Goal: Task Accomplishment & Management: Manage account settings

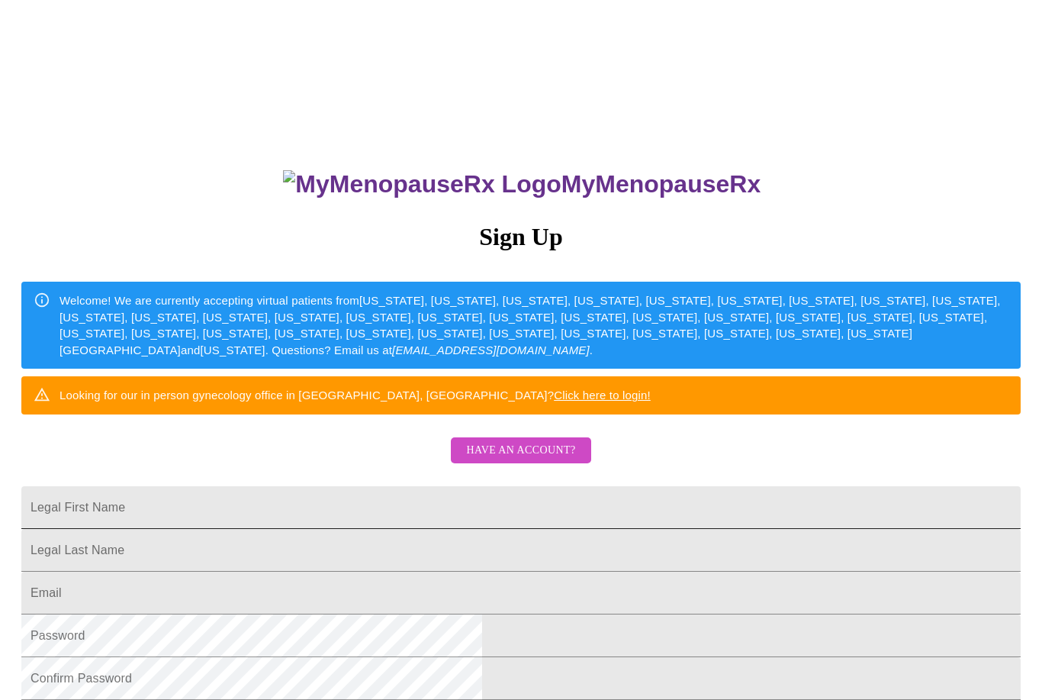
click at [687, 529] on input "Legal First Name" at bounding box center [520, 507] width 999 height 43
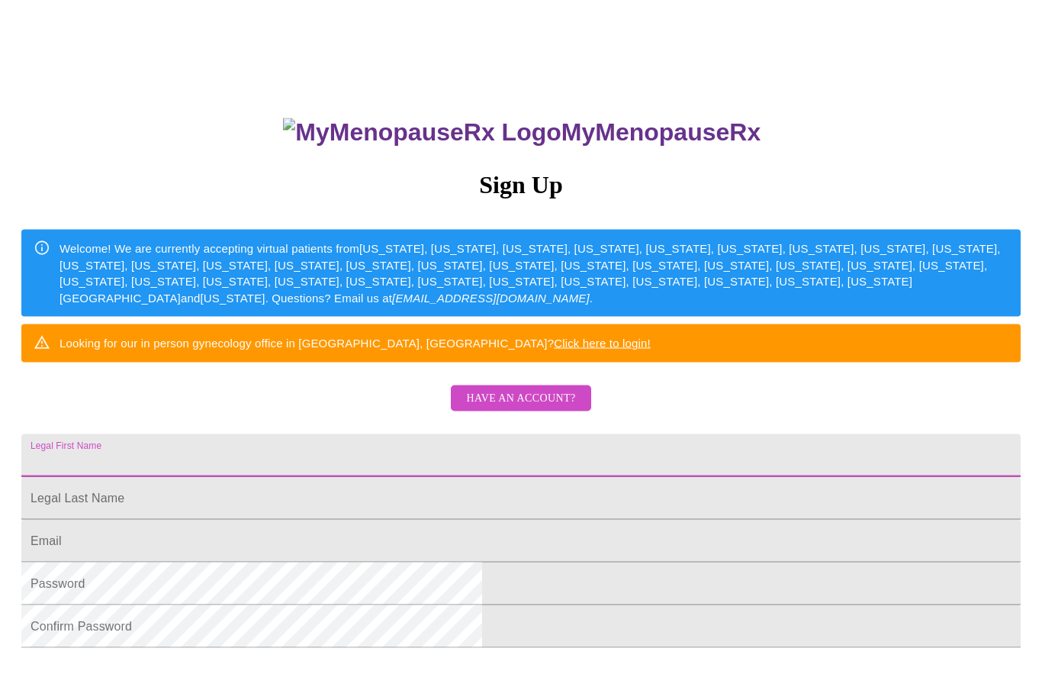
scroll to position [19, 0]
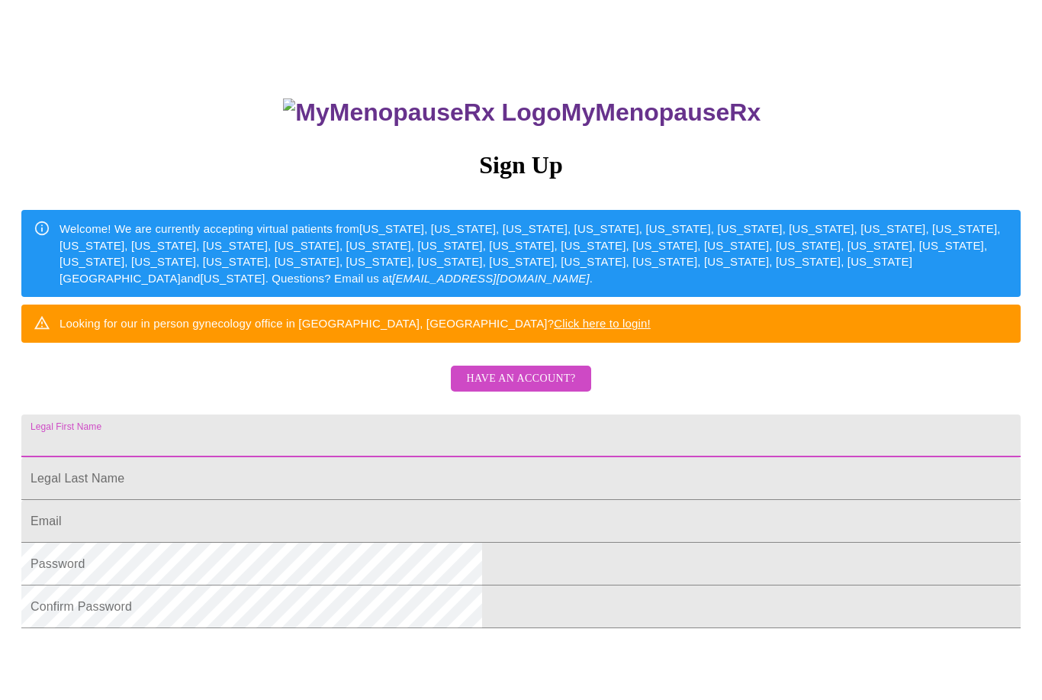
click at [611, 491] on input "Legal First Name" at bounding box center [520, 488] width 999 height 43
type input "[PERSON_NAME]"
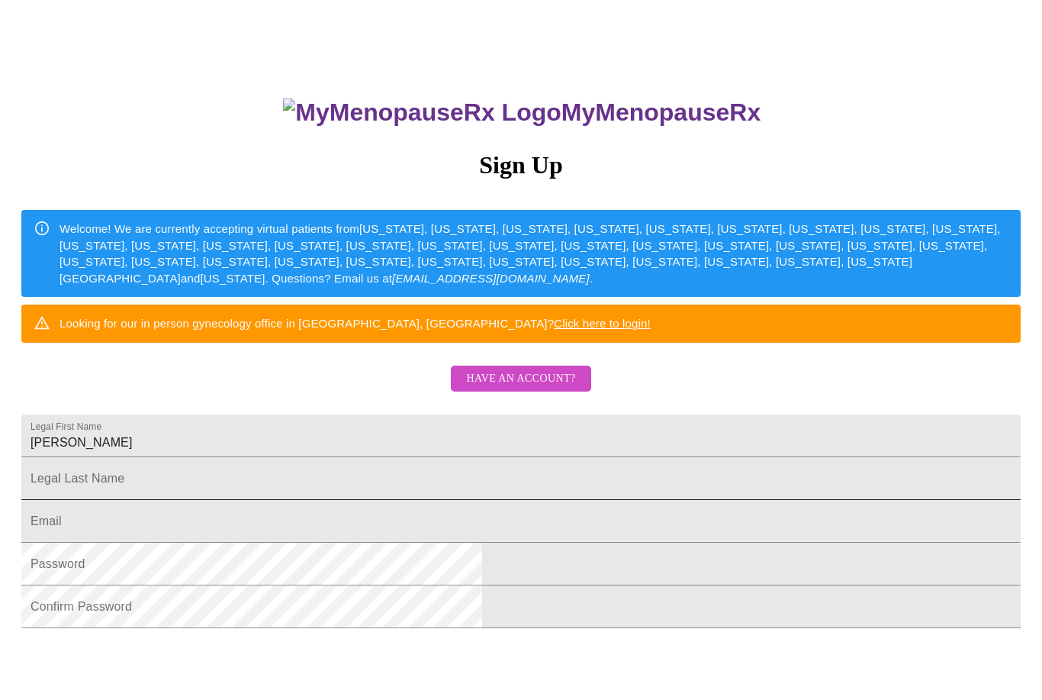
click at [588, 500] on input "Legal First Name" at bounding box center [520, 478] width 999 height 43
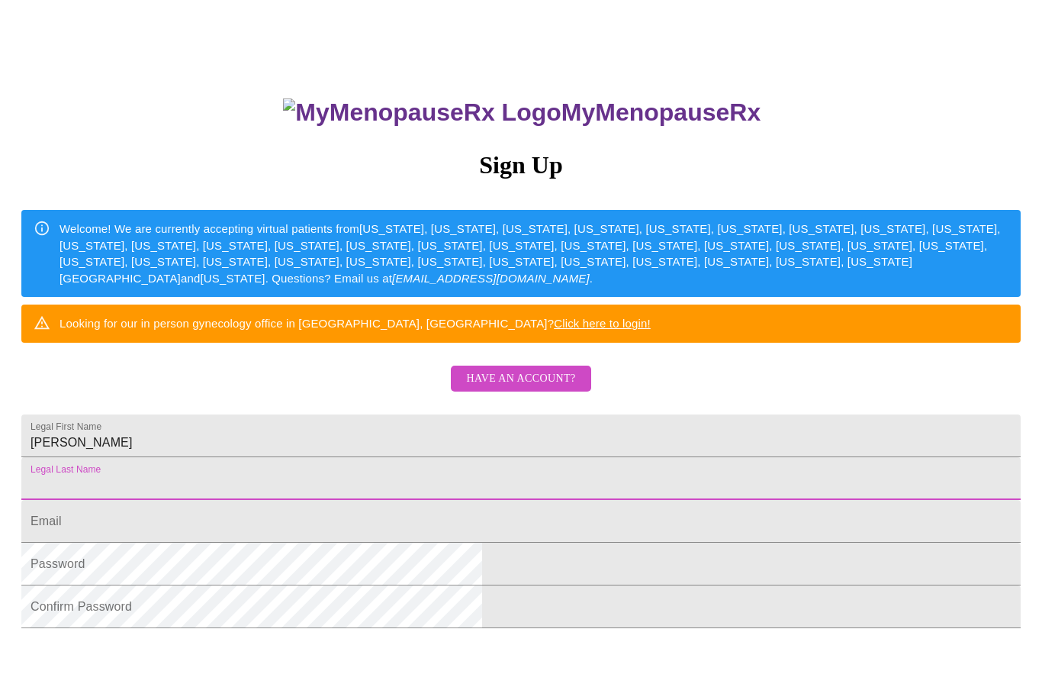
type input "[PERSON_NAME]"
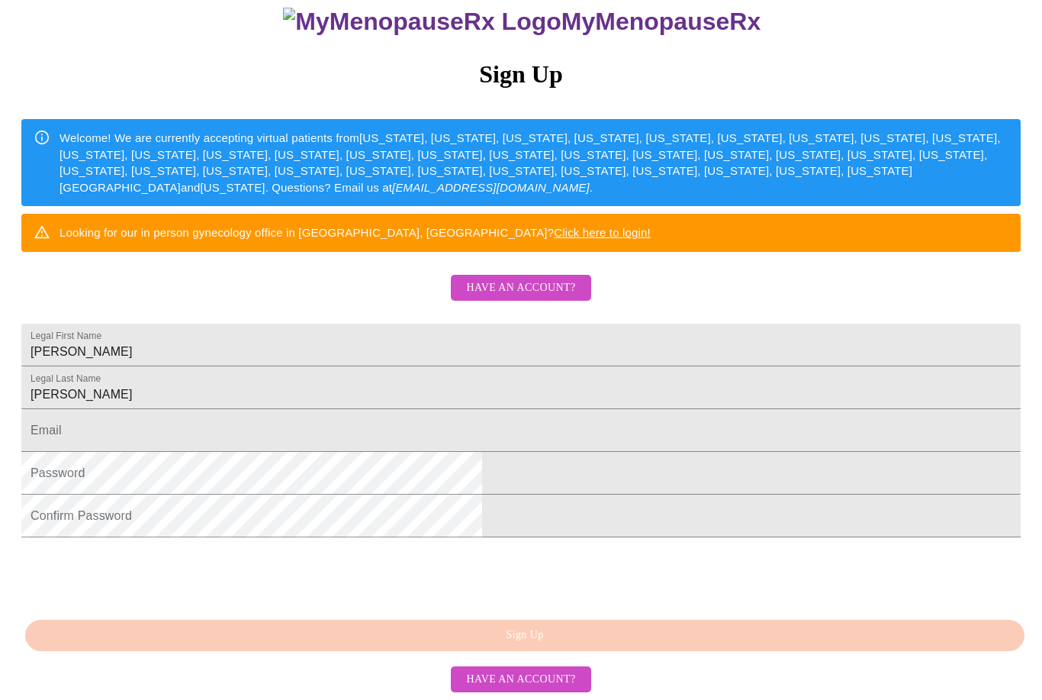
click at [548, 298] on span "Have an account?" at bounding box center [520, 287] width 109 height 19
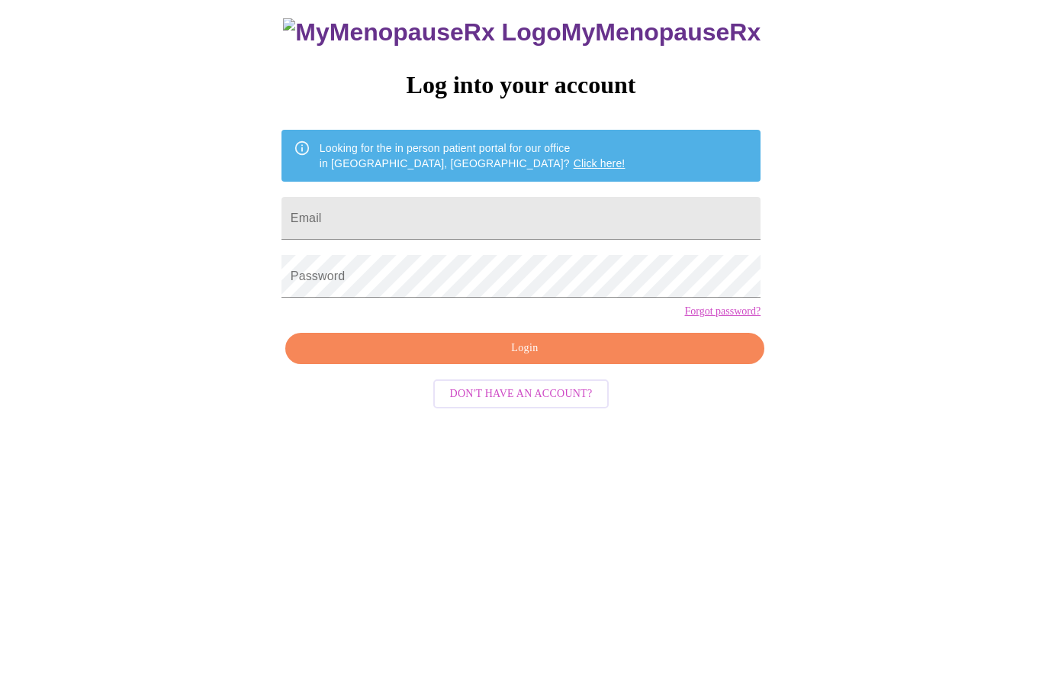
scroll to position [15, 0]
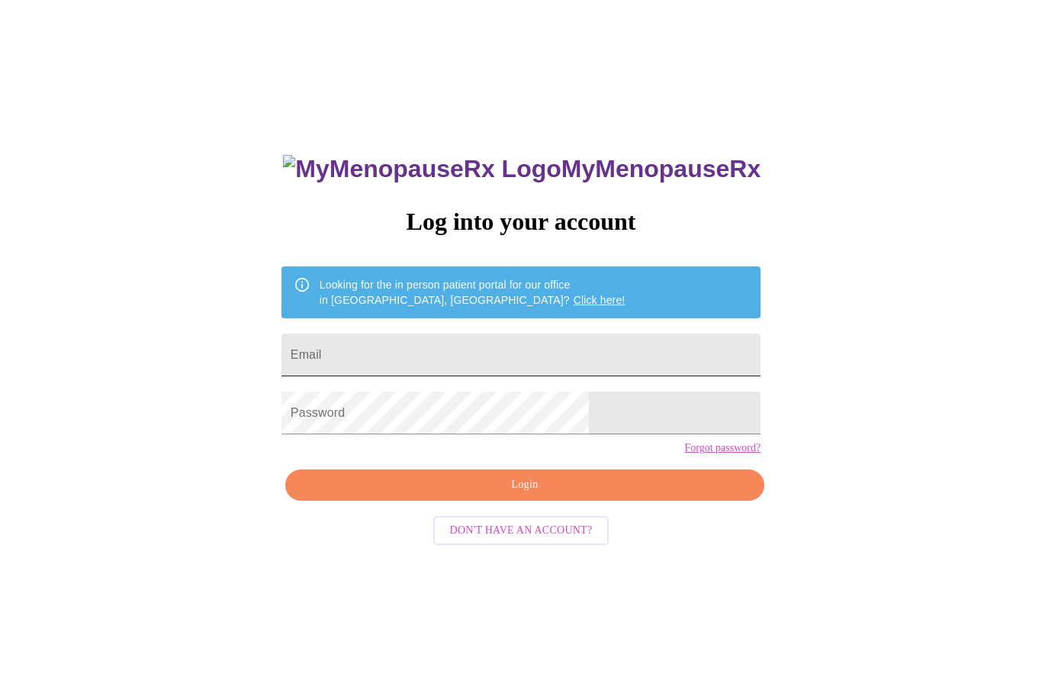
click at [604, 357] on input "Email" at bounding box center [521, 354] width 479 height 43
click at [526, 372] on input "Email" at bounding box center [521, 354] width 479 height 43
type input "[EMAIL_ADDRESS][DOMAIN_NAME]"
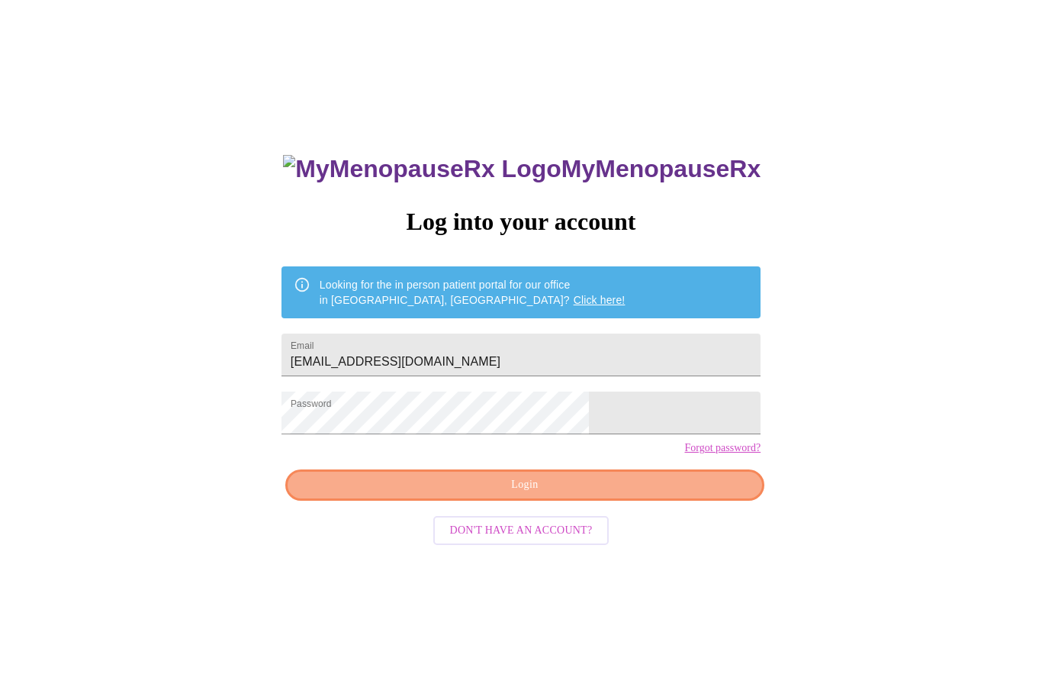
click at [626, 494] on span "Login" at bounding box center [525, 484] width 444 height 19
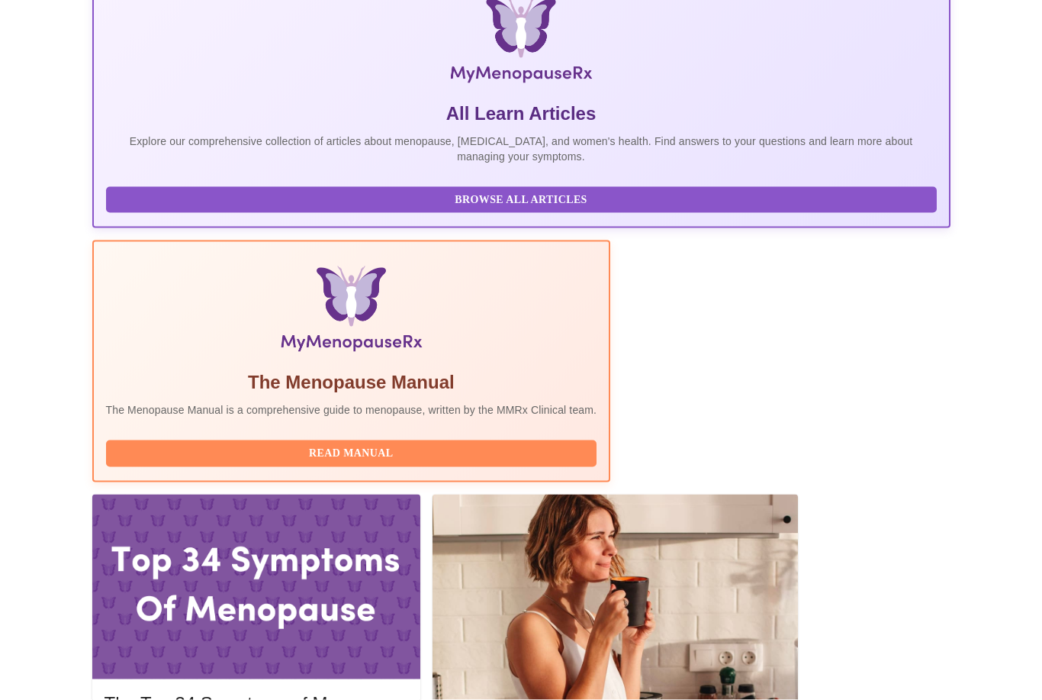
scroll to position [294, 0]
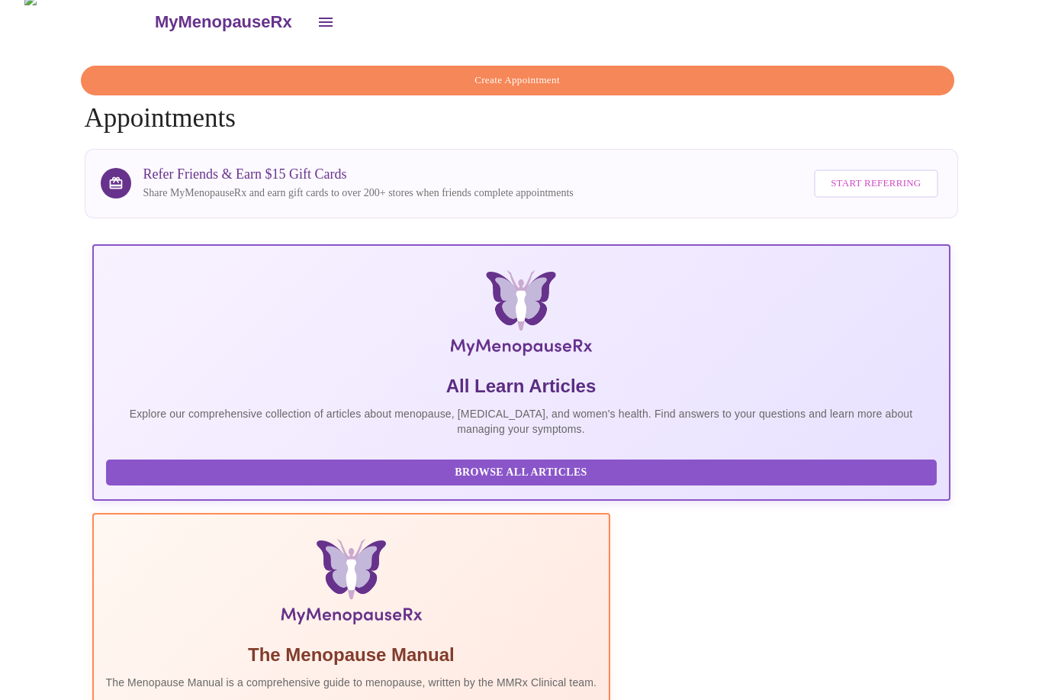
scroll to position [0, 0]
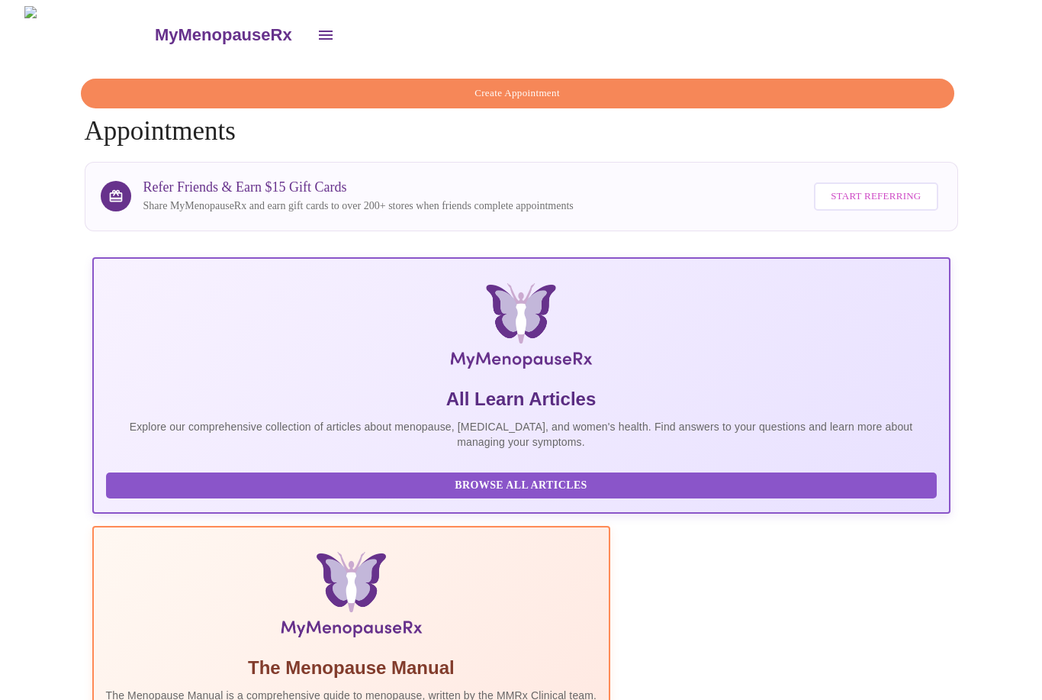
click at [319, 31] on icon "open drawer" at bounding box center [326, 35] width 14 height 9
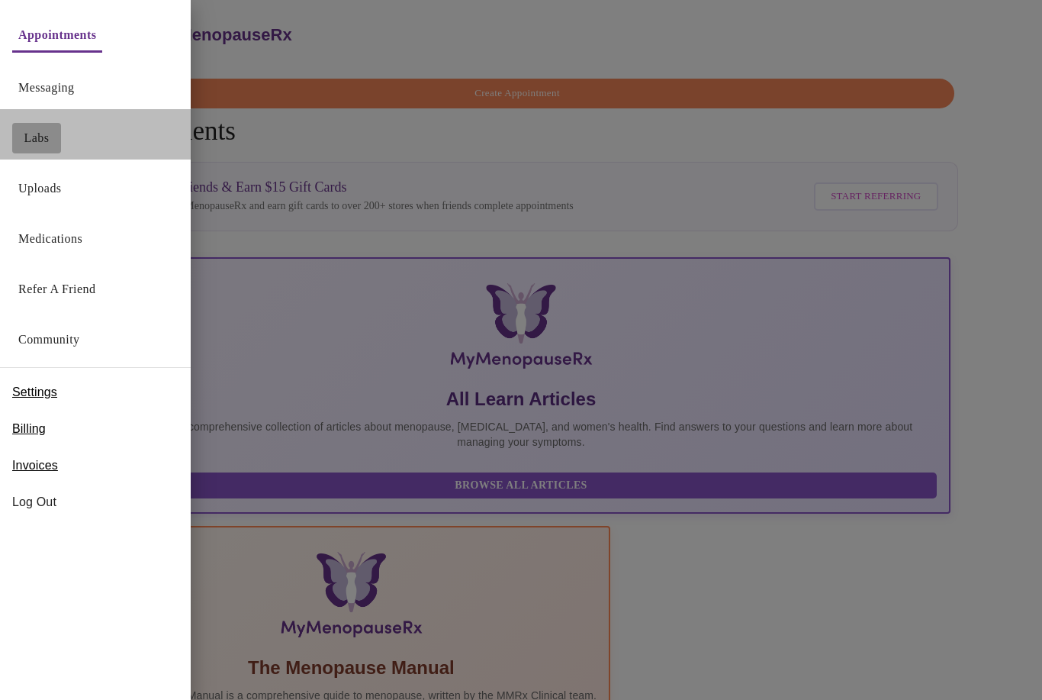
click at [40, 138] on link "Labs" at bounding box center [36, 137] width 25 height 21
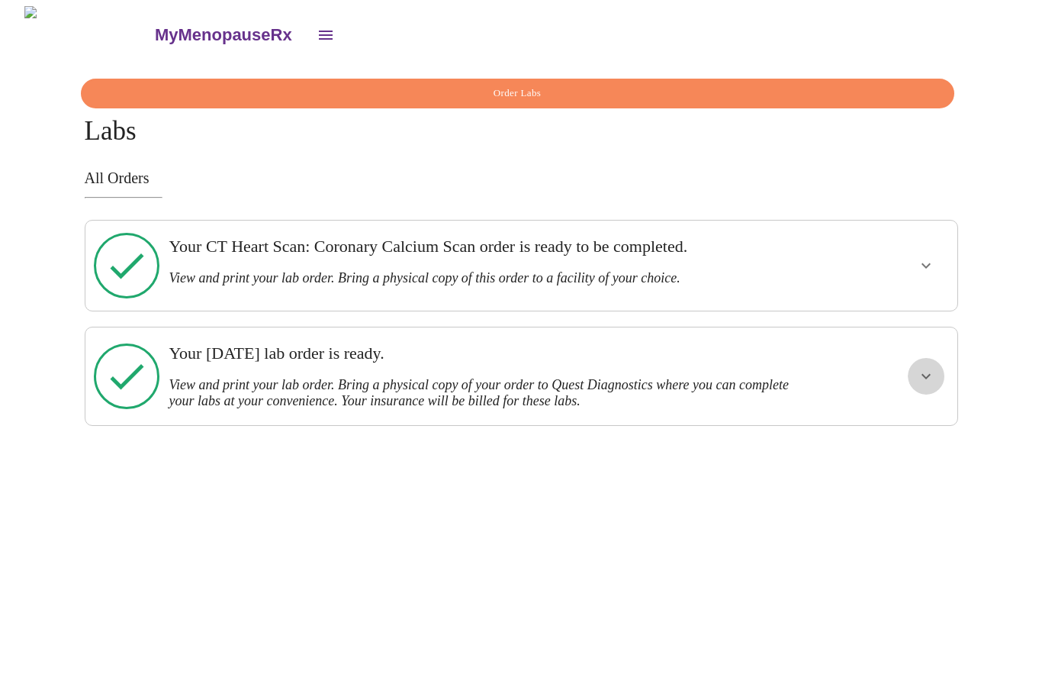
click at [916, 358] on button "show more" at bounding box center [926, 376] width 37 height 37
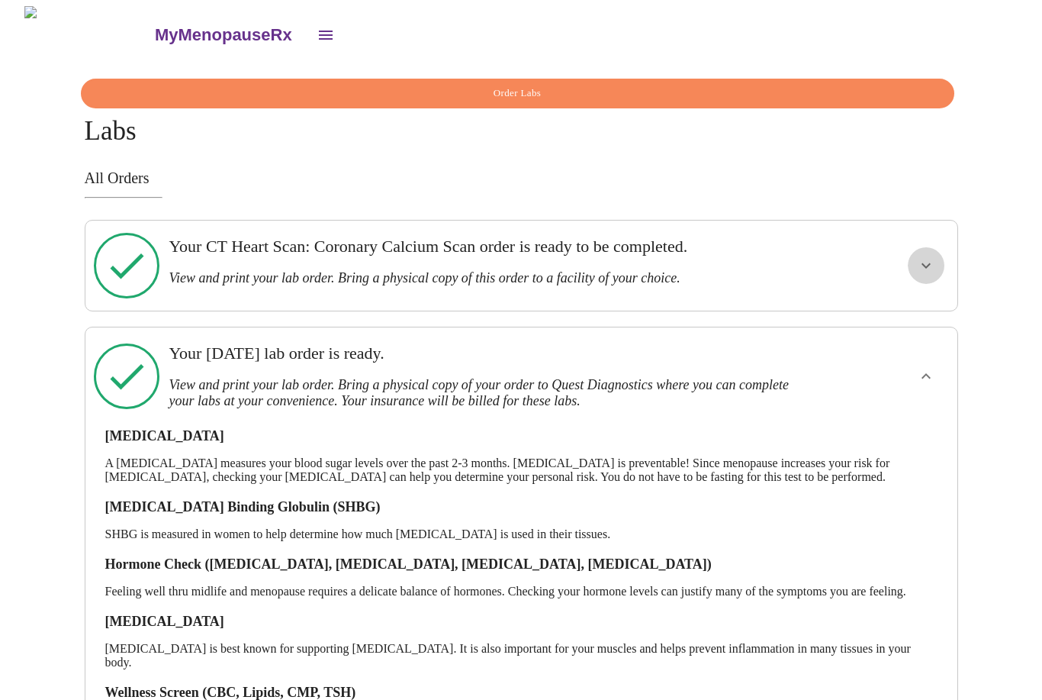
click at [924, 256] on icon "show more" at bounding box center [926, 265] width 18 height 18
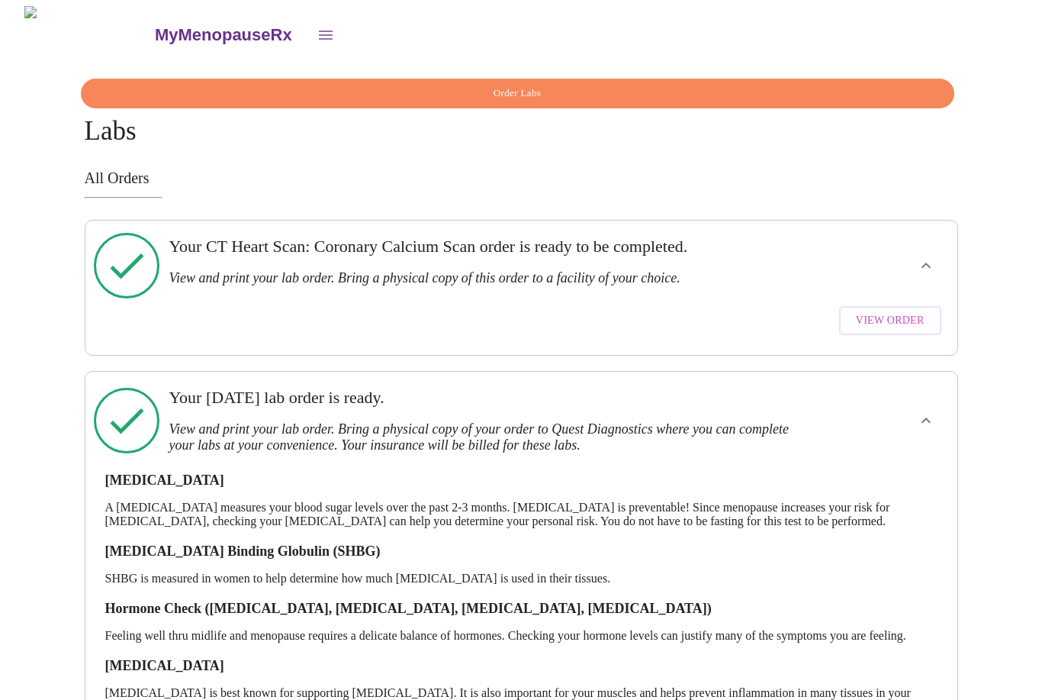
click at [317, 34] on icon "open drawer" at bounding box center [326, 35] width 18 height 18
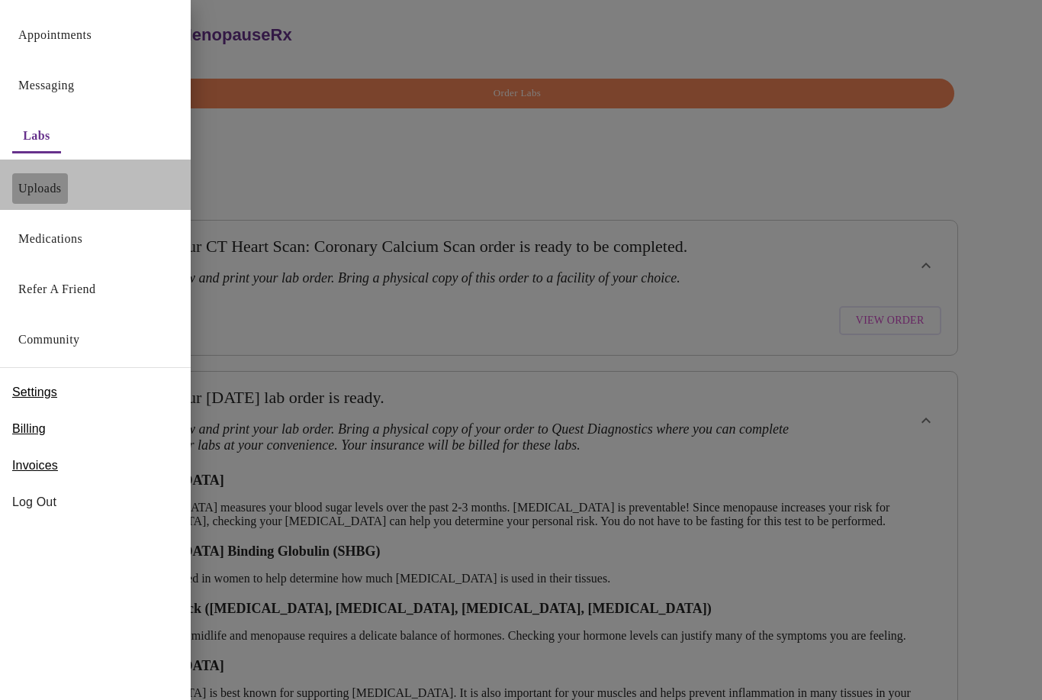
click at [34, 186] on link "Uploads" at bounding box center [39, 188] width 43 height 21
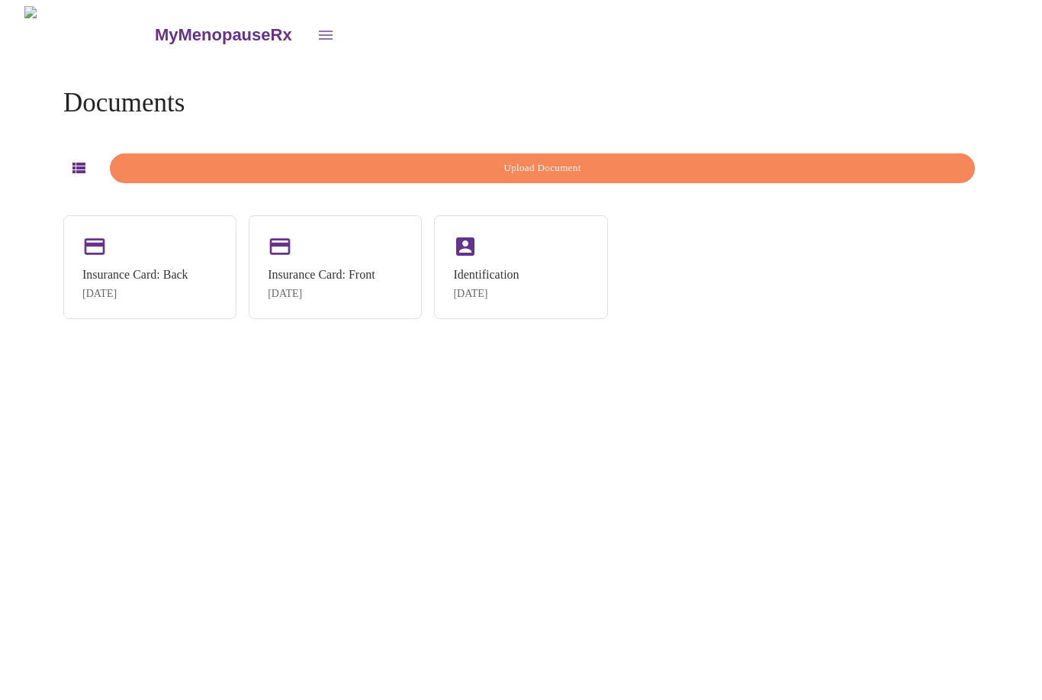
click at [317, 27] on icon "open drawer" at bounding box center [326, 35] width 18 height 18
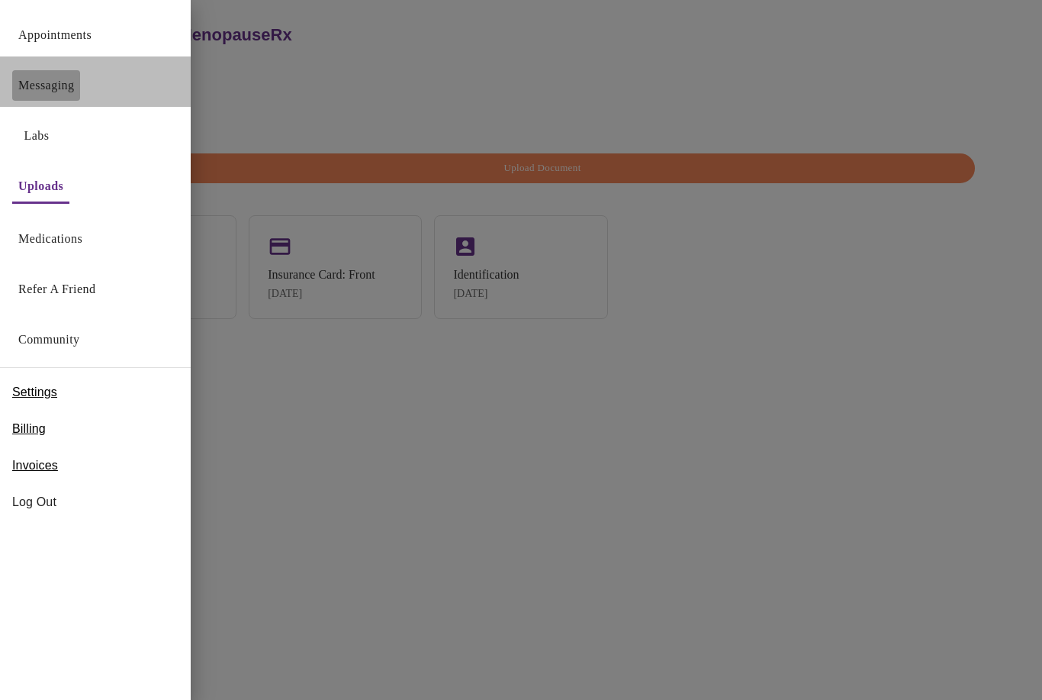
click at [49, 81] on link "Messaging" at bounding box center [46, 85] width 56 height 21
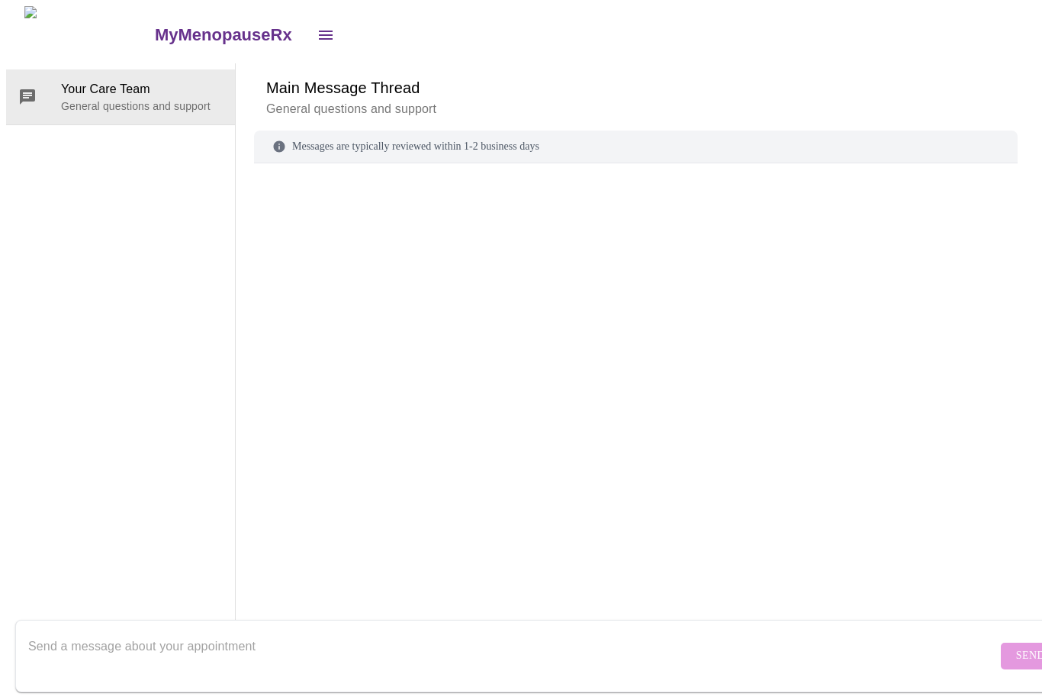
click at [319, 31] on icon "open drawer" at bounding box center [326, 35] width 14 height 9
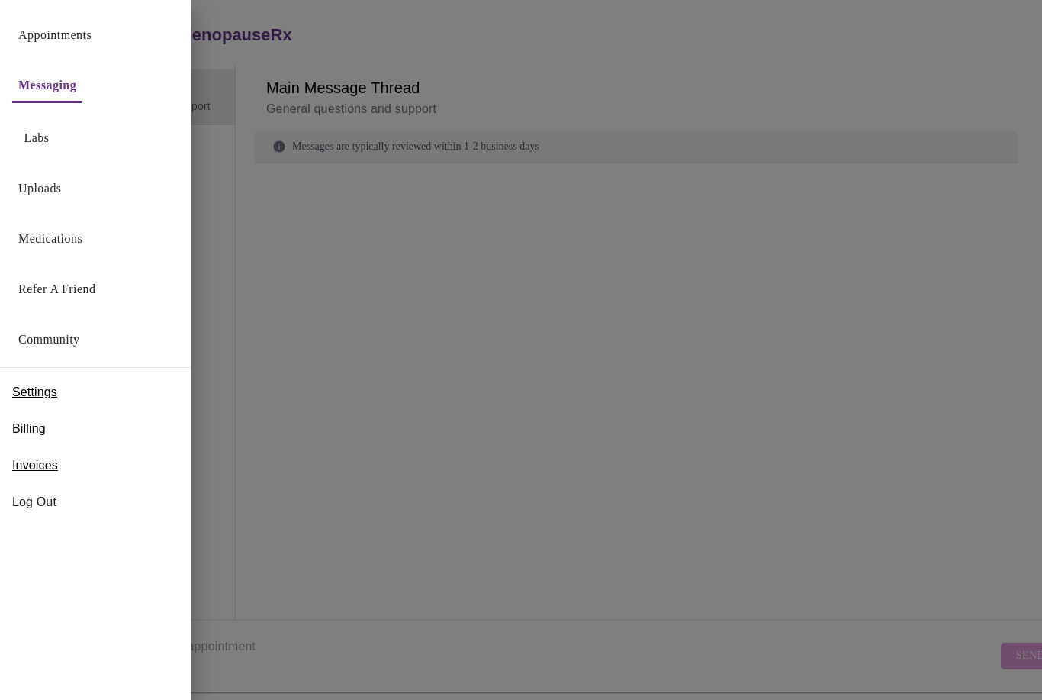
scroll to position [56, 0]
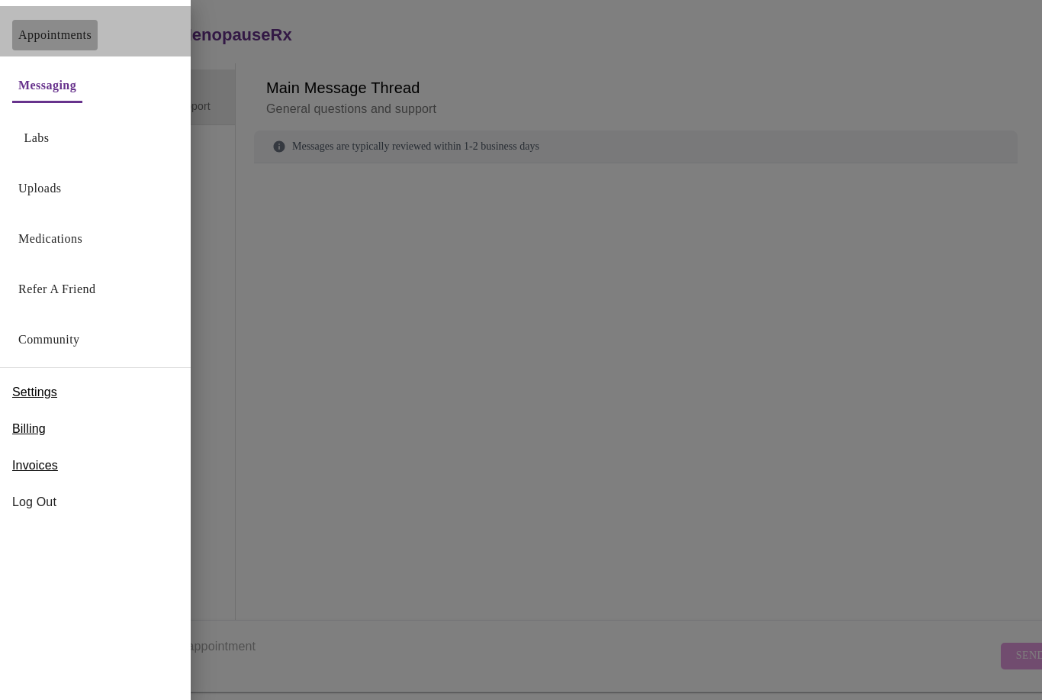
click at [37, 34] on link "Appointments" at bounding box center [54, 34] width 73 height 21
